Goal: Information Seeking & Learning: Learn about a topic

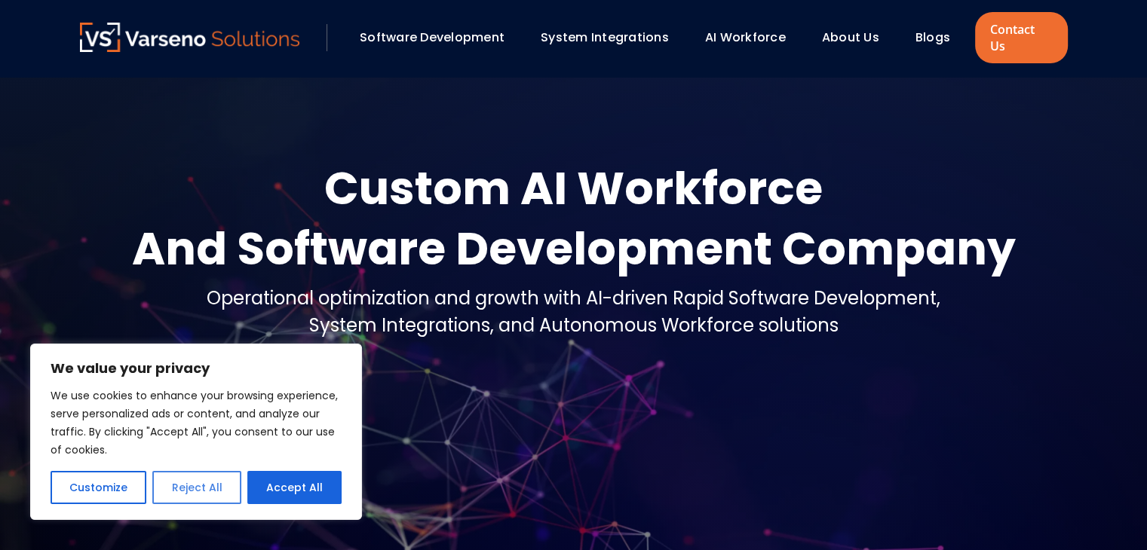
click at [207, 483] on button "Reject All" at bounding box center [196, 487] width 88 height 33
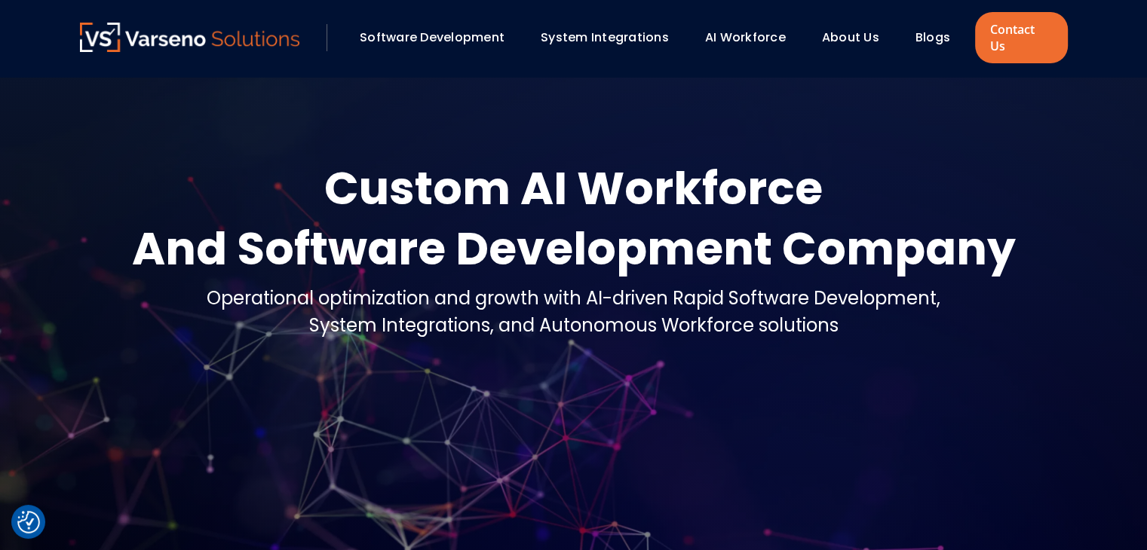
click at [471, 29] on link "Software Development" at bounding box center [432, 37] width 145 height 17
